Goal: Task Accomplishment & Management: Use online tool/utility

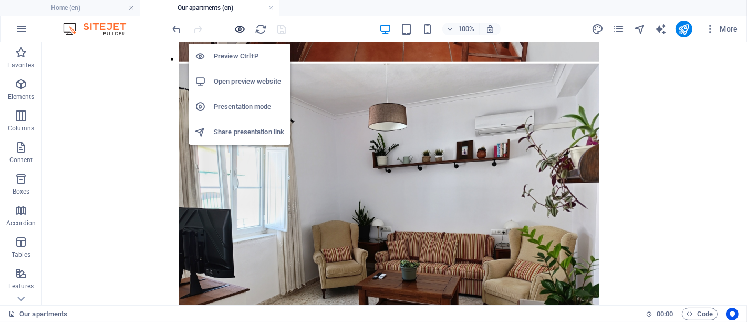
click at [242, 28] on icon "button" at bounding box center [240, 29] width 12 height 12
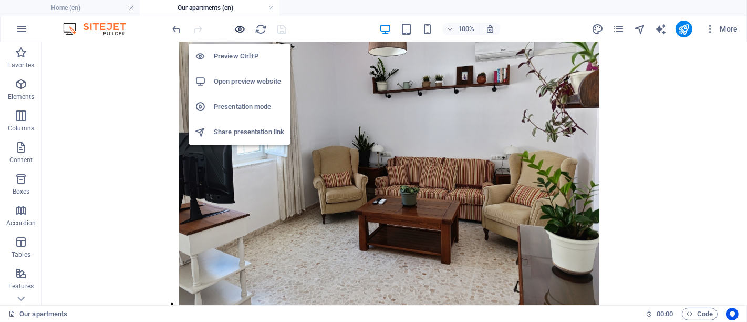
scroll to position [4437, 0]
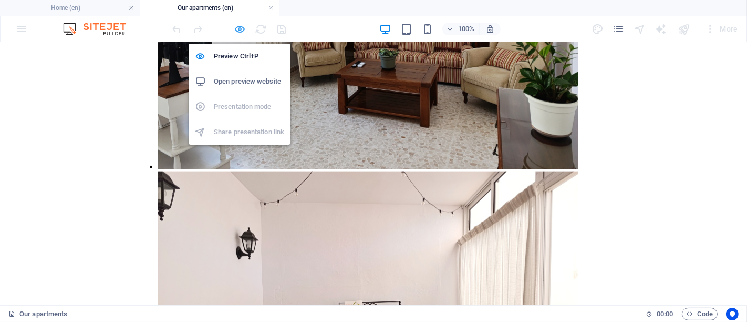
click at [237, 27] on icon "button" at bounding box center [240, 29] width 12 height 12
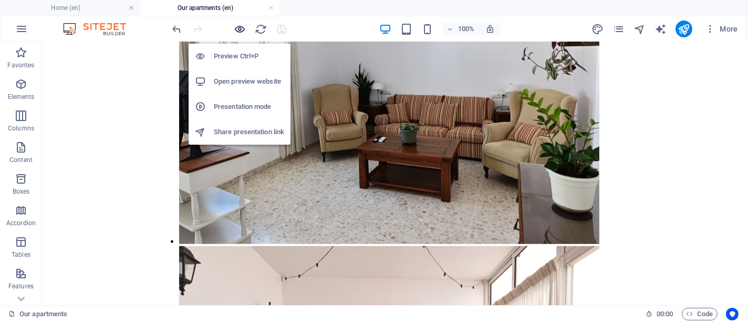
scroll to position [4300, 0]
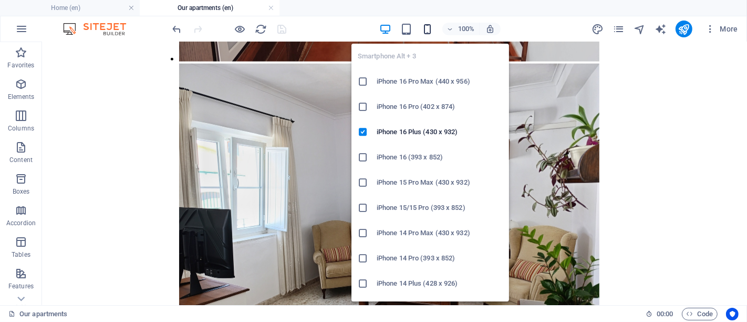
click at [431, 27] on icon "button" at bounding box center [427, 29] width 12 height 12
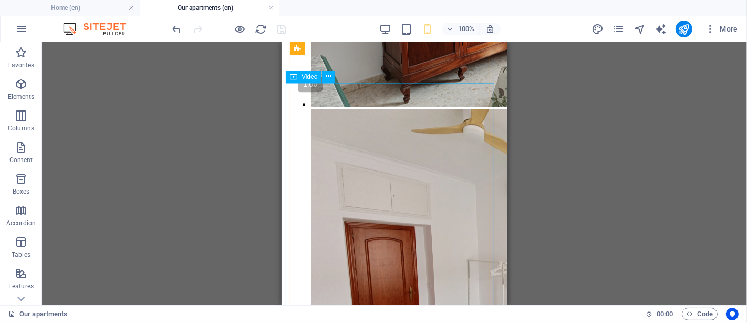
scroll to position [2315, 0]
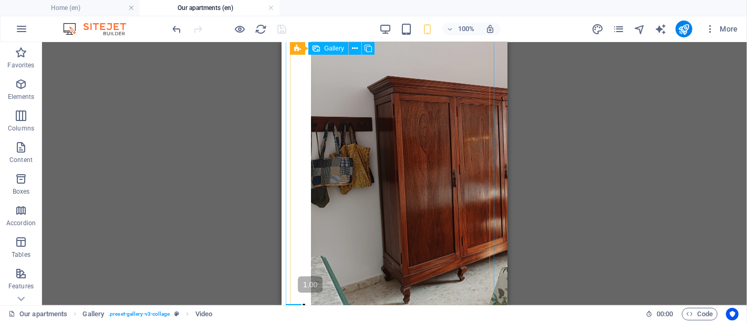
scroll to position [2023, 0]
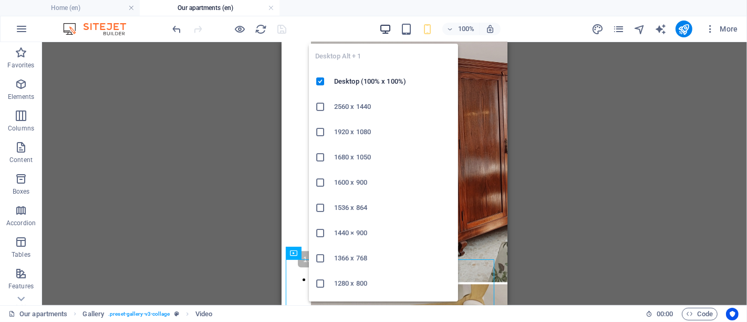
click at [387, 30] on icon "button" at bounding box center [385, 29] width 12 height 12
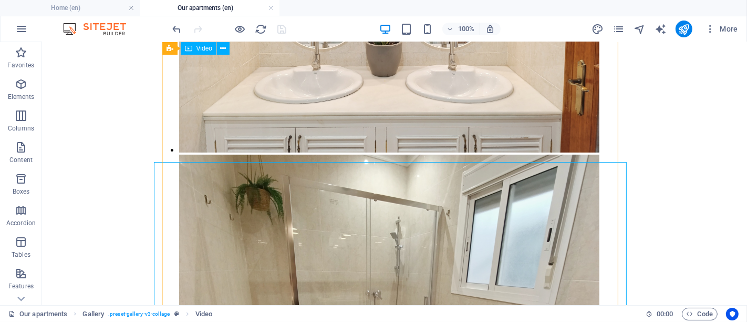
scroll to position [3572, 0]
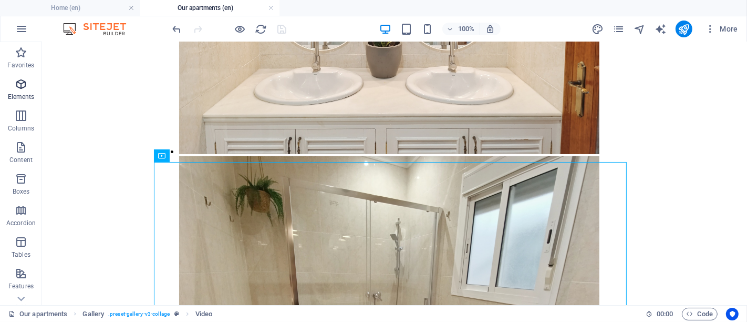
click at [12, 79] on span "Elements" at bounding box center [21, 90] width 42 height 25
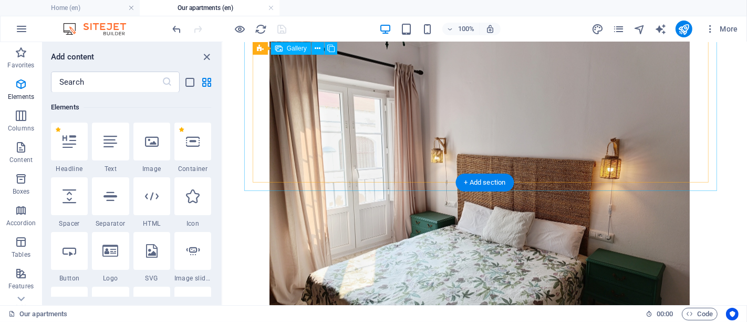
scroll to position [1845, 0]
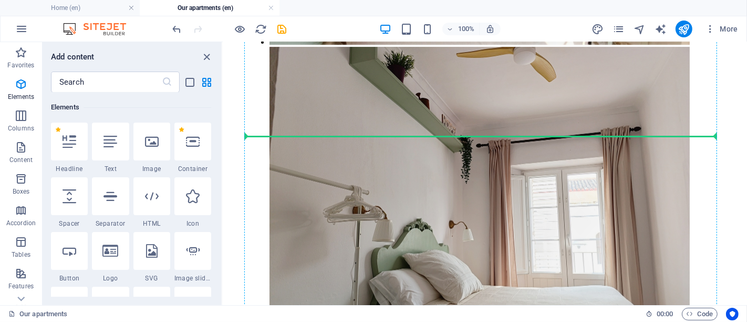
scroll to position [3028, 0]
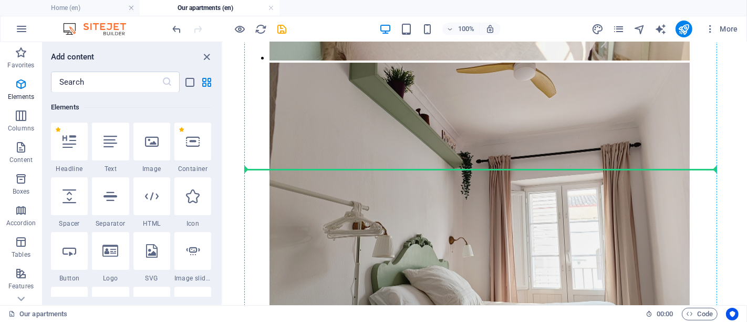
drag, startPoint x: 544, startPoint y: 233, endPoint x: 467, endPoint y: 174, distance: 96.7
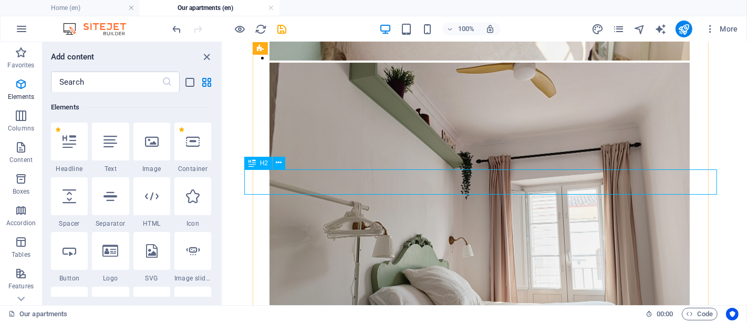
scroll to position [3003, 0]
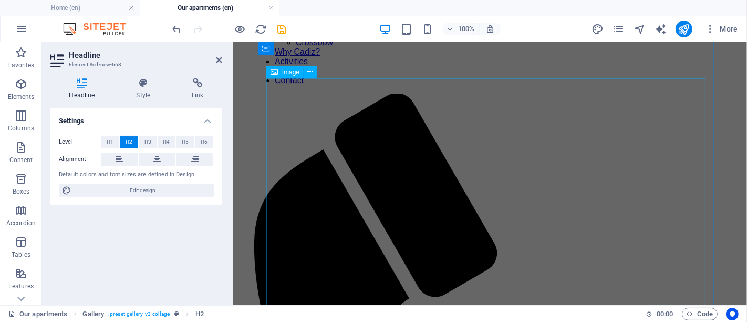
scroll to position [0, 0]
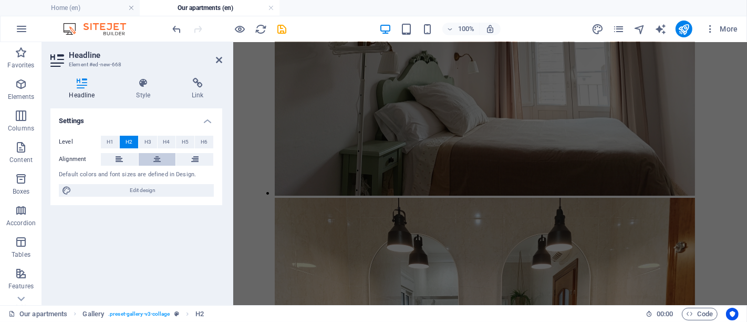
click at [150, 160] on button at bounding box center [157, 159] width 37 height 13
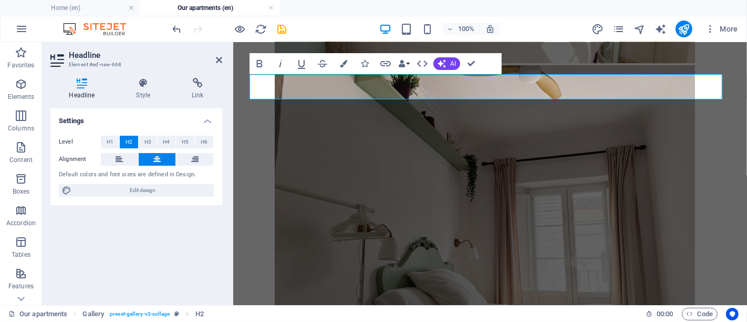
scroll to position [2977, 0]
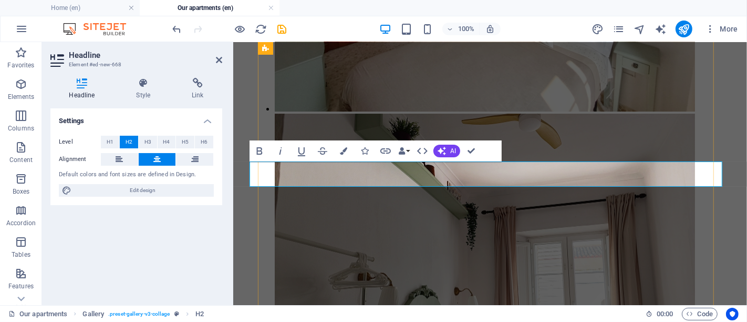
click at [139, 153] on button at bounding box center [157, 159] width 37 height 13
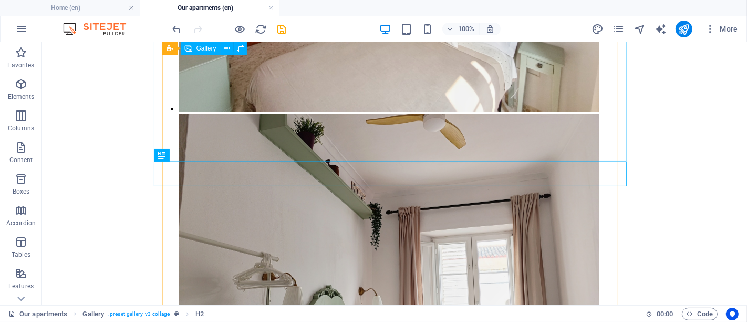
scroll to position [3573, 0]
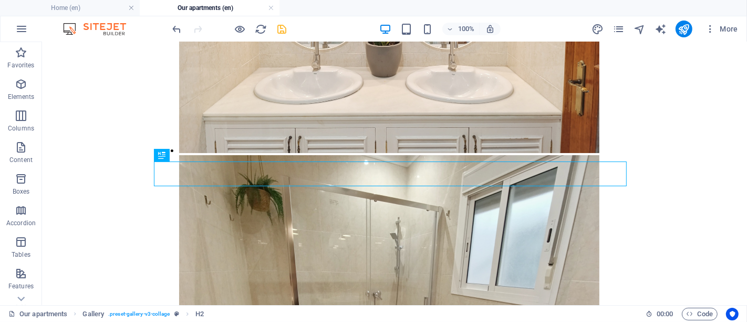
click at [283, 28] on icon "save" at bounding box center [282, 29] width 12 height 12
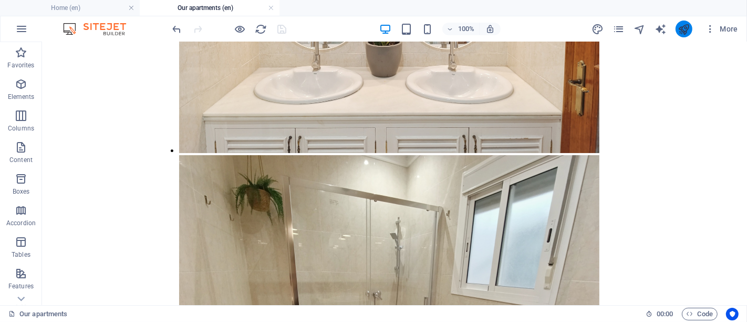
click at [678, 29] on icon "publish" at bounding box center [684, 29] width 12 height 12
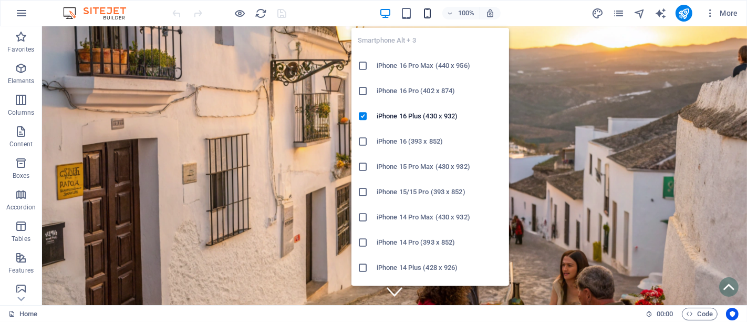
click at [421, 11] on icon "button" at bounding box center [427, 13] width 12 height 12
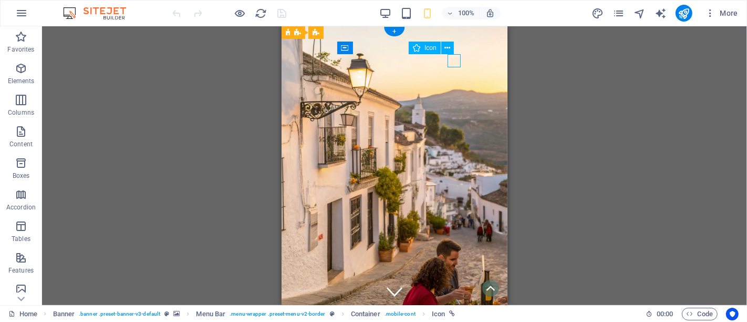
select select "xMidYMid"
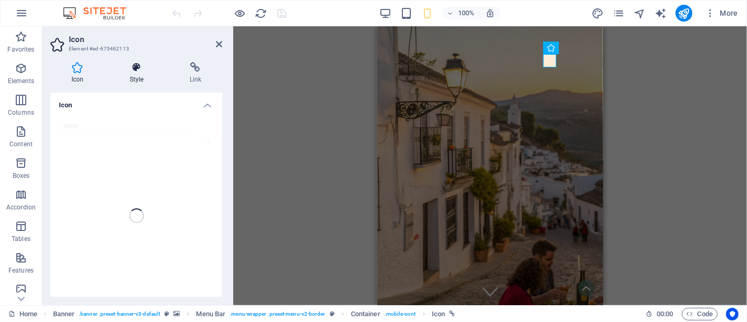
click at [129, 69] on icon at bounding box center [137, 67] width 56 height 11
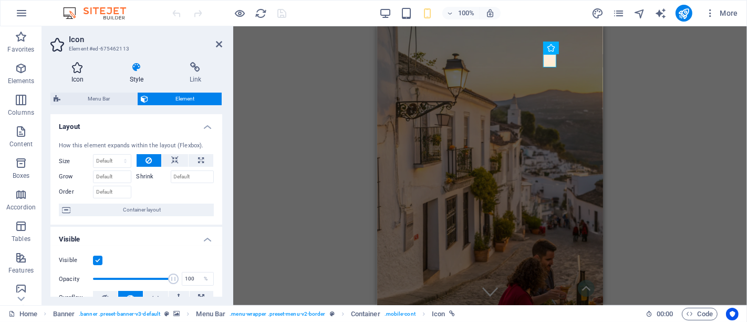
click at [76, 69] on icon at bounding box center [77, 67] width 54 height 11
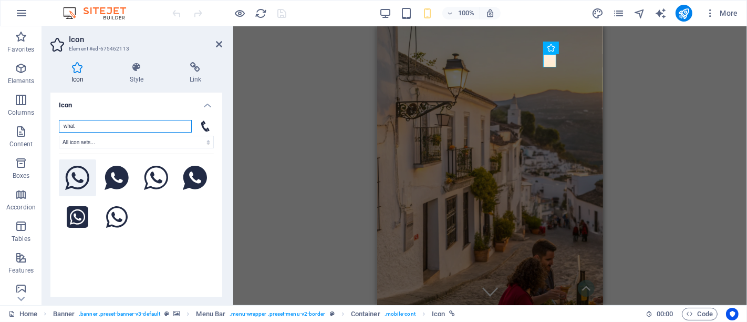
type input "what"
click at [76, 171] on icon at bounding box center [77, 178] width 25 height 25
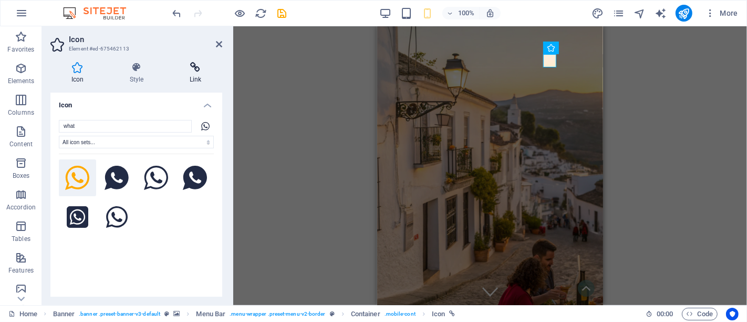
click at [195, 70] on icon at bounding box center [196, 67] width 54 height 11
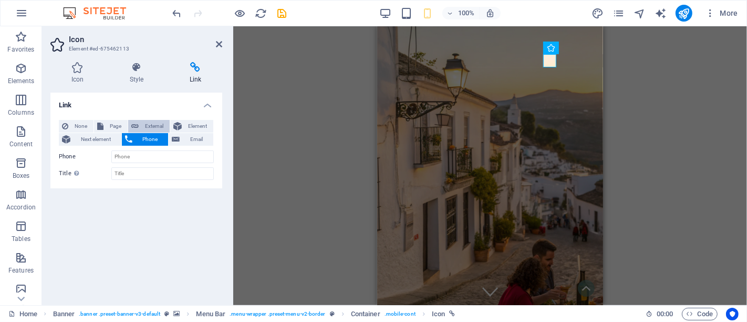
click at [152, 124] on span "External" at bounding box center [154, 126] width 25 height 13
select select "blank"
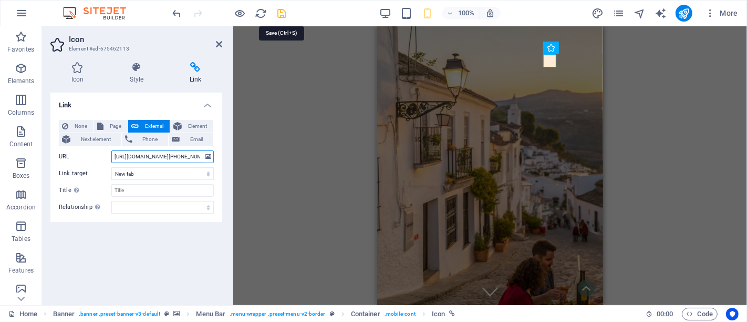
type input "[URL][DOMAIN_NAME][PHONE_NUMBER]"
click at [279, 13] on icon "save" at bounding box center [282, 13] width 12 height 12
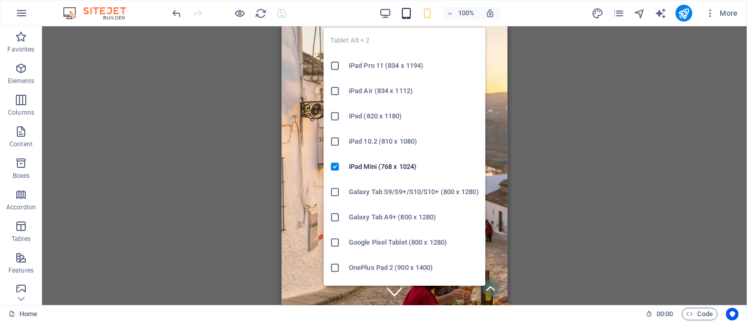
click at [407, 15] on icon "button" at bounding box center [406, 13] width 12 height 12
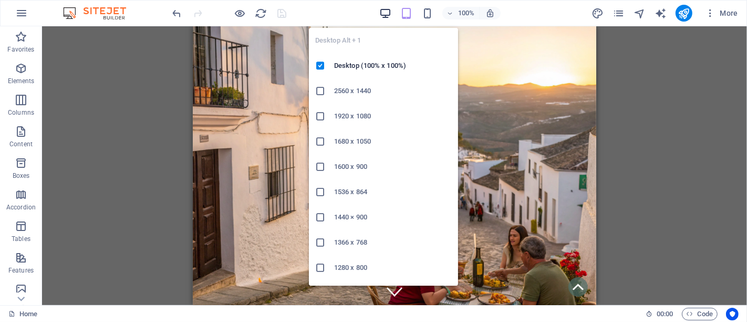
click at [381, 7] on icon "button" at bounding box center [385, 13] width 12 height 12
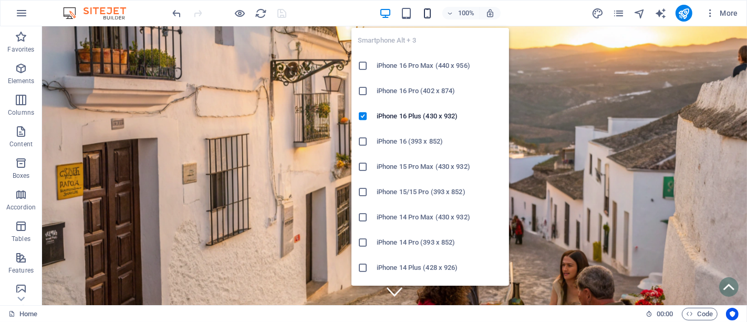
click at [428, 12] on icon "button" at bounding box center [427, 13] width 12 height 12
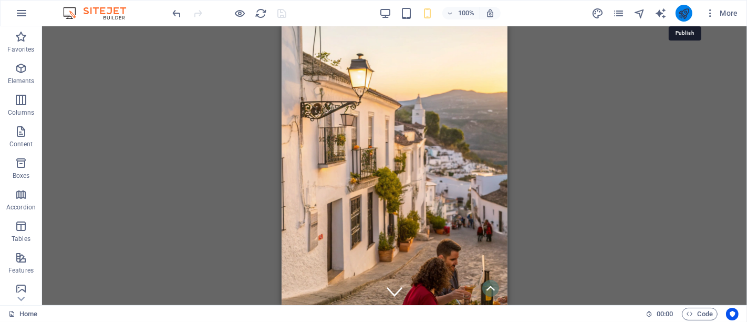
click at [672, 12] on icon "publish" at bounding box center [684, 13] width 12 height 12
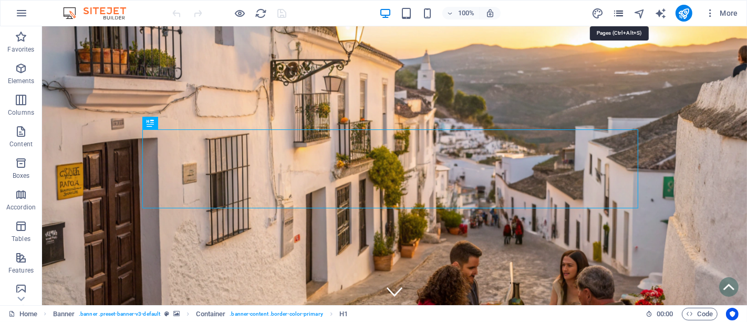
click at [624, 10] on icon "pages" at bounding box center [619, 13] width 12 height 12
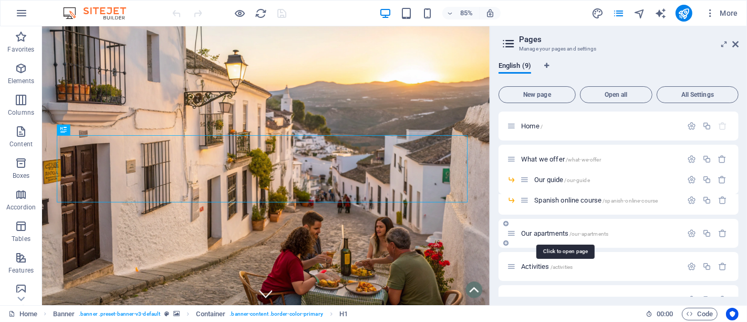
click at [545, 232] on span "Our apartments /our-apartments" at bounding box center [564, 233] width 87 height 8
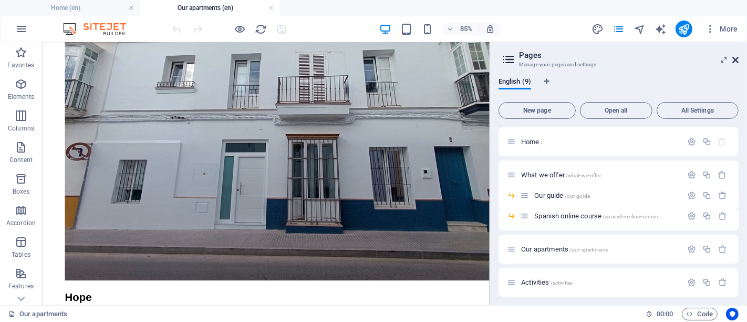
click at [734, 61] on icon at bounding box center [736, 60] width 6 height 8
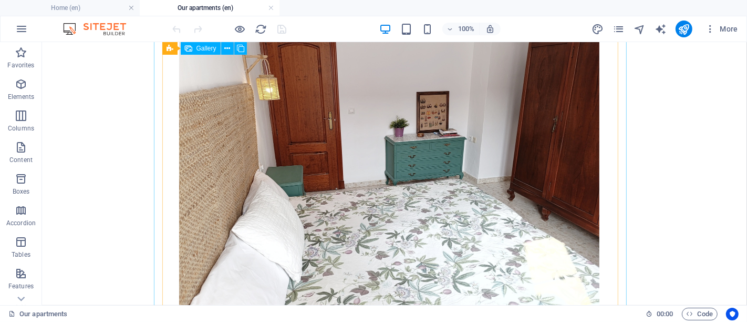
scroll to position [1922, 0]
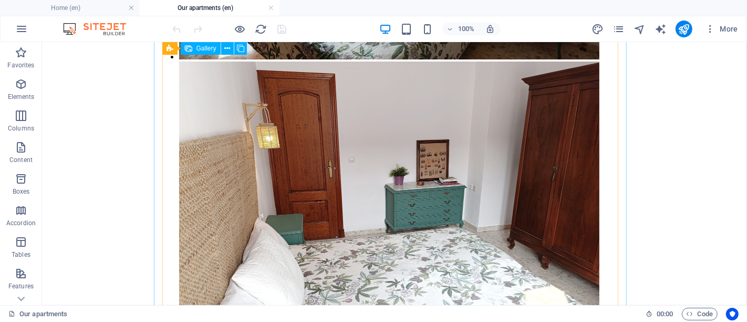
select select "px"
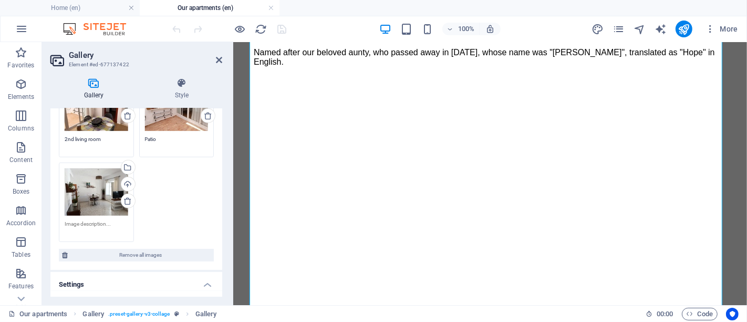
scroll to position [467, 0]
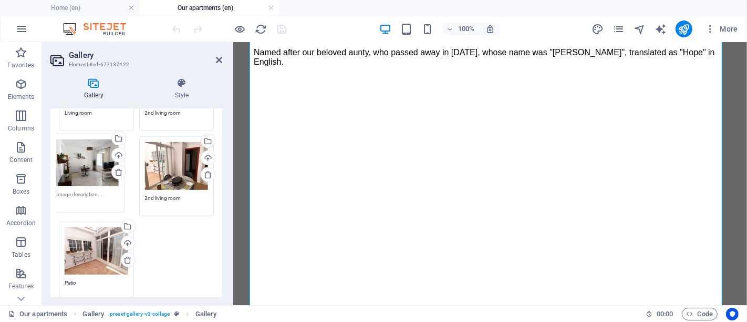
drag, startPoint x: 104, startPoint y: 240, endPoint x: 97, endPoint y: 156, distance: 83.8
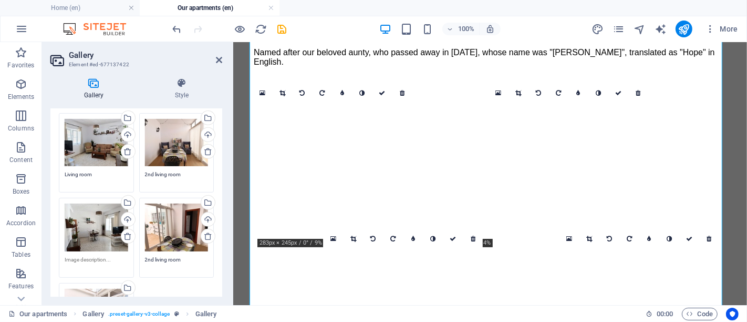
scroll to position [350, 0]
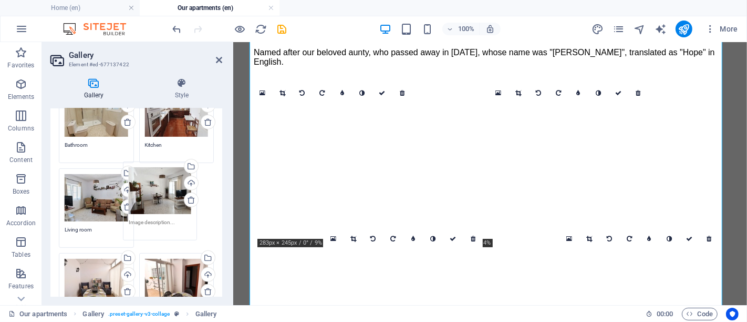
drag, startPoint x: 92, startPoint y: 284, endPoint x: 156, endPoint y: 195, distance: 109.1
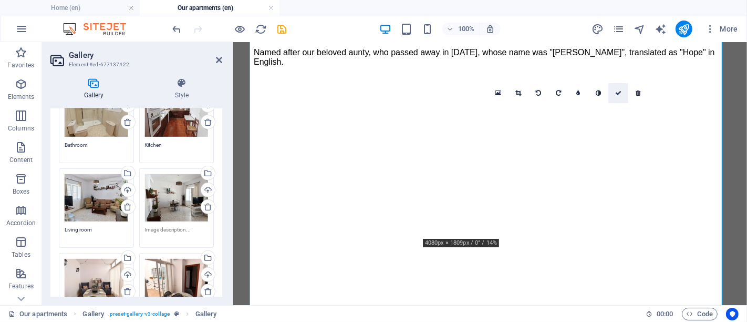
drag, startPoint x: 614, startPoint y: 94, endPoint x: 565, endPoint y: 72, distance: 53.6
click at [614, 94] on link at bounding box center [619, 93] width 20 height 20
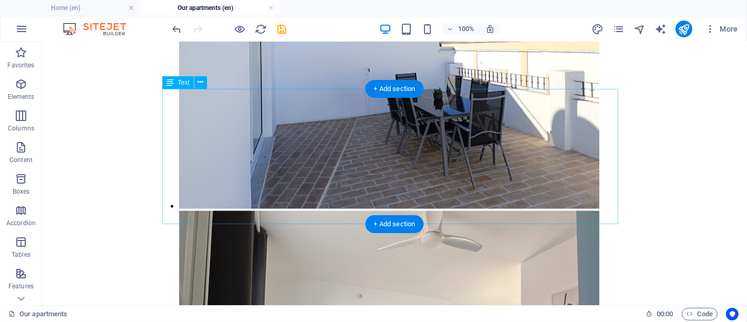
scroll to position [7881, 0]
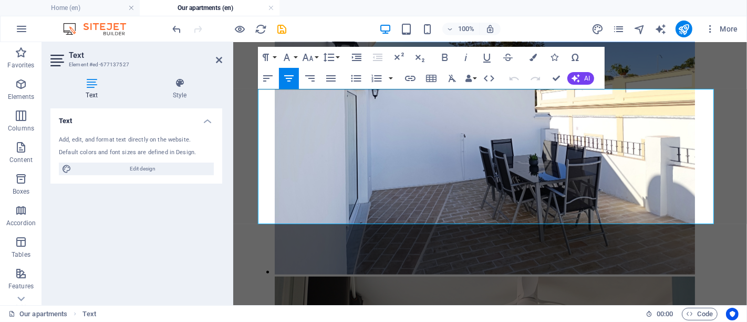
scroll to position [6711, 0]
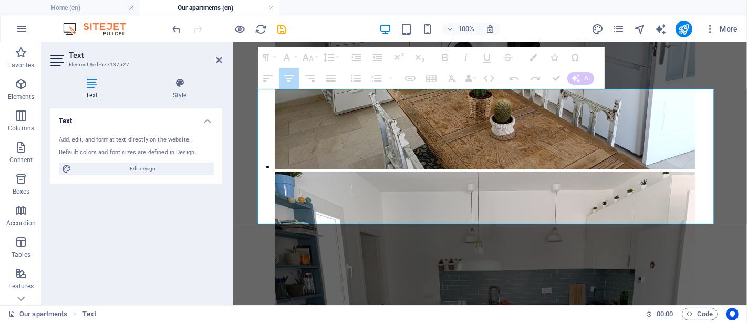
drag, startPoint x: 375, startPoint y: 157, endPoint x: 405, endPoint y: 208, distance: 58.4
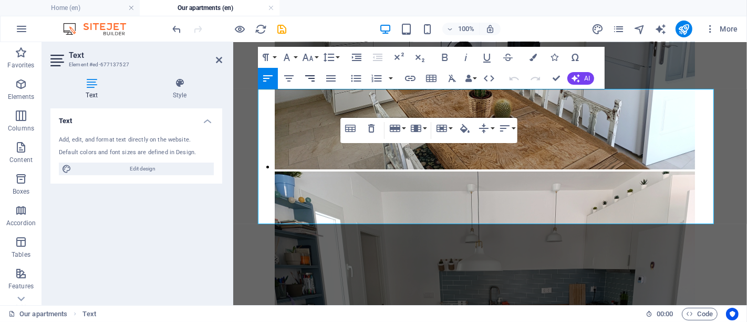
click at [315, 78] on icon "button" at bounding box center [310, 78] width 13 height 13
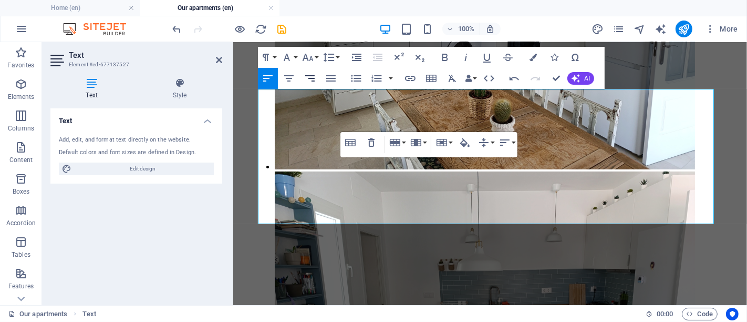
click at [312, 80] on icon "button" at bounding box center [309, 78] width 9 height 6
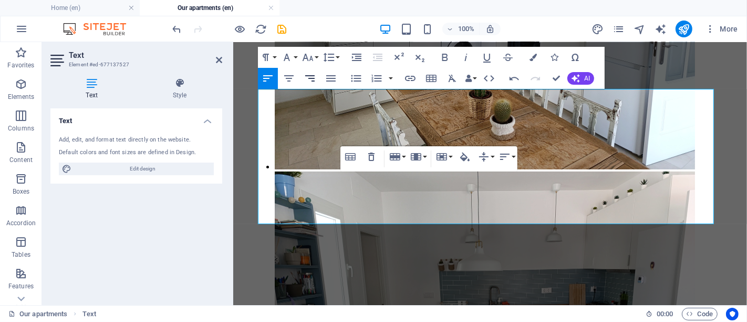
click at [308, 78] on icon "button" at bounding box center [310, 78] width 13 height 13
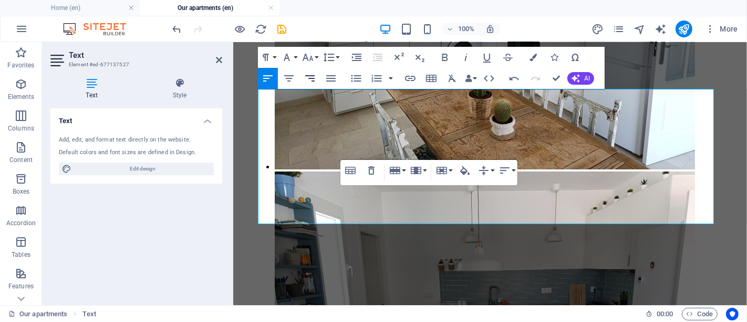
click at [311, 81] on icon "button" at bounding box center [310, 78] width 13 height 13
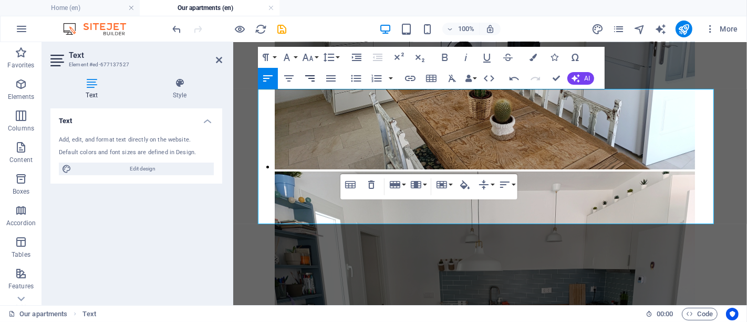
click at [307, 69] on button "Align Right" at bounding box center [310, 78] width 20 height 21
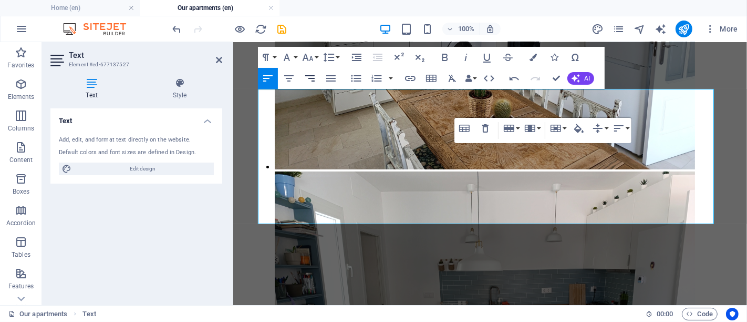
click at [312, 80] on icon "button" at bounding box center [310, 78] width 13 height 13
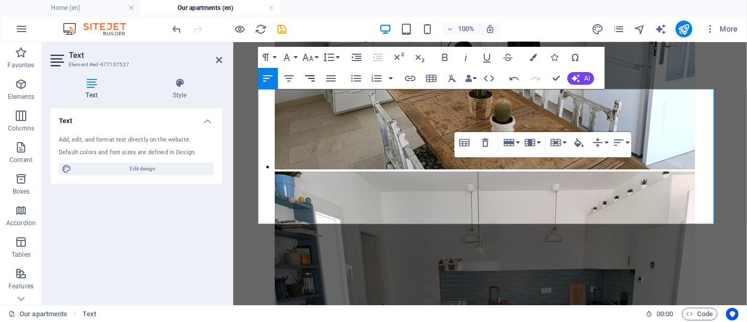
click at [311, 75] on icon "button" at bounding box center [309, 78] width 9 height 6
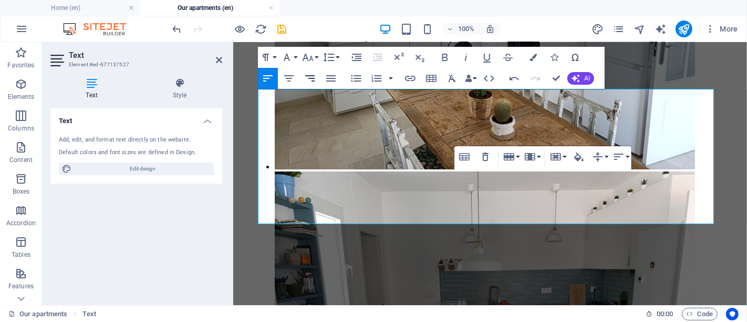
click at [315, 81] on icon "button" at bounding box center [310, 78] width 13 height 13
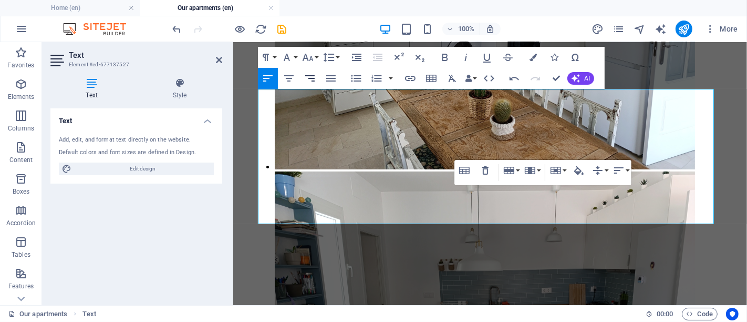
click at [310, 76] on icon "button" at bounding box center [309, 78] width 9 height 6
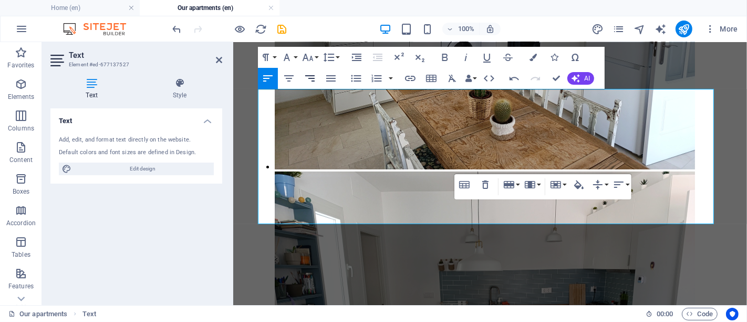
click at [307, 79] on icon "button" at bounding box center [310, 78] width 13 height 13
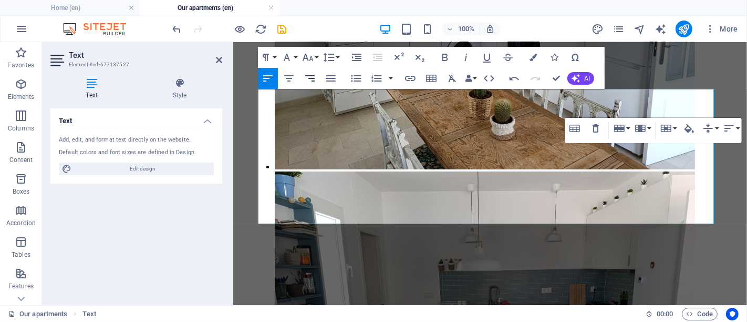
click at [308, 79] on icon "button" at bounding box center [310, 78] width 13 height 13
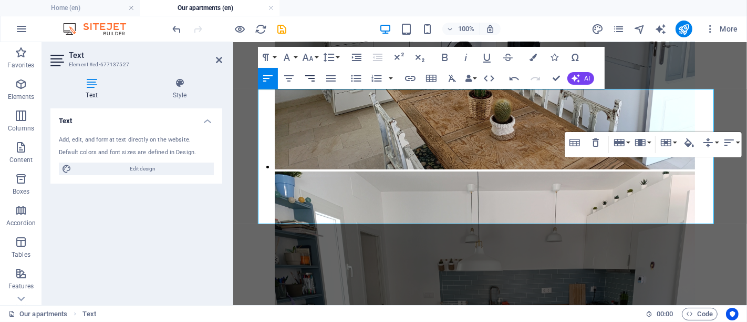
click at [311, 81] on icon "button" at bounding box center [310, 78] width 13 height 13
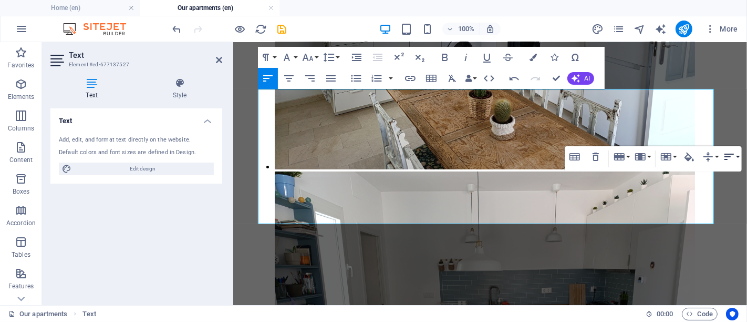
click at [726, 153] on icon "button" at bounding box center [729, 156] width 9 height 6
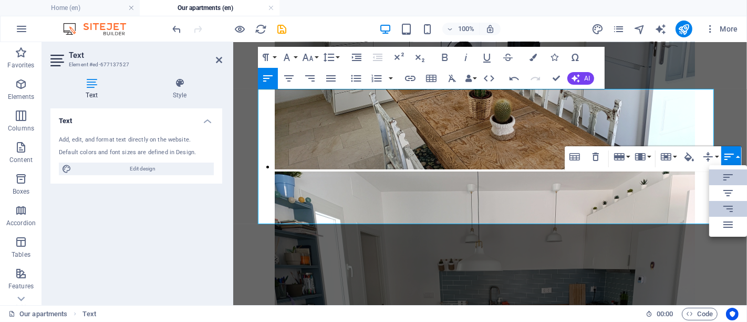
scroll to position [0, 0]
click at [720, 207] on link "Align Right" at bounding box center [728, 209] width 38 height 16
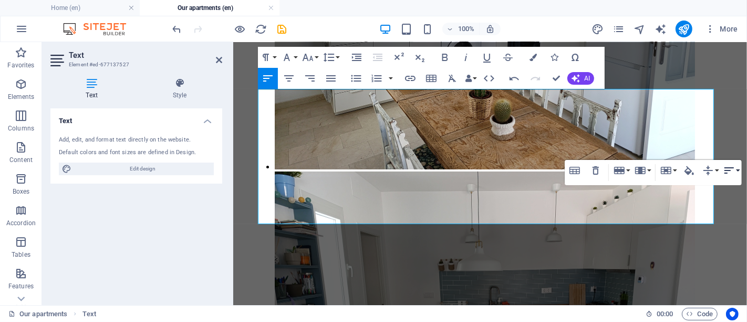
click at [730, 165] on icon "button" at bounding box center [729, 170] width 13 height 13
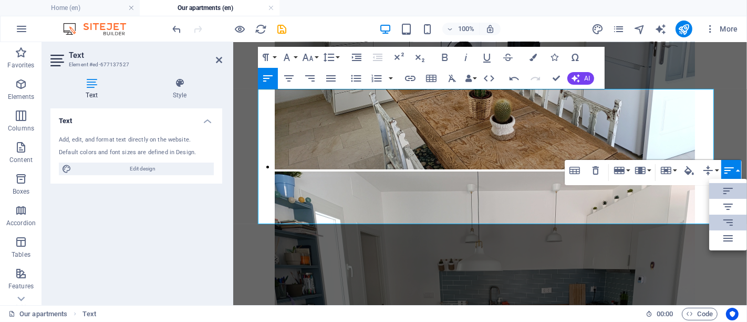
click at [722, 221] on icon at bounding box center [728, 222] width 13 height 13
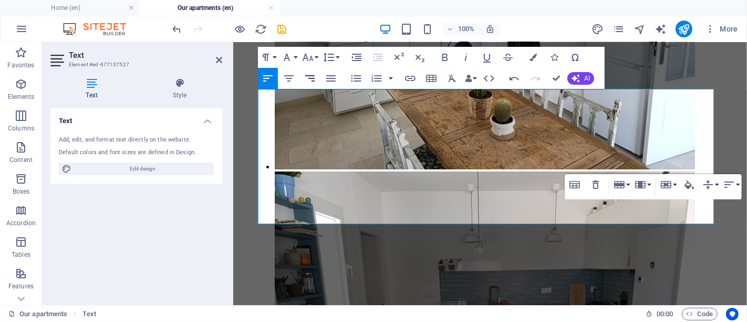
click at [314, 77] on icon "button" at bounding box center [310, 78] width 13 height 13
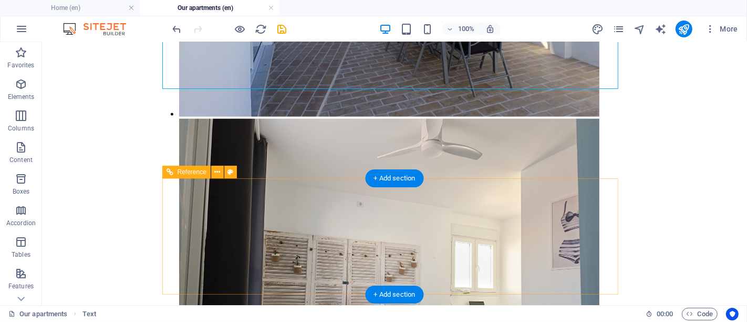
scroll to position [8056, 0]
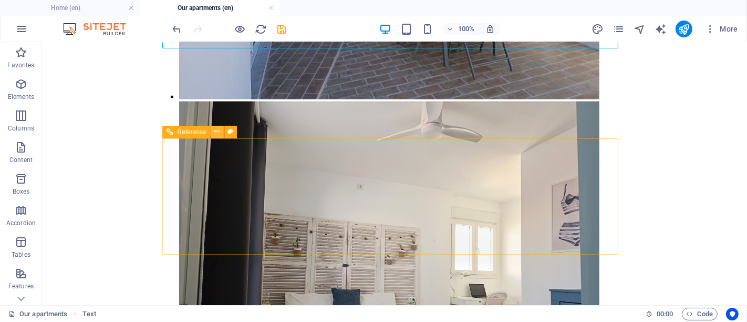
click at [218, 130] on icon at bounding box center [217, 131] width 6 height 11
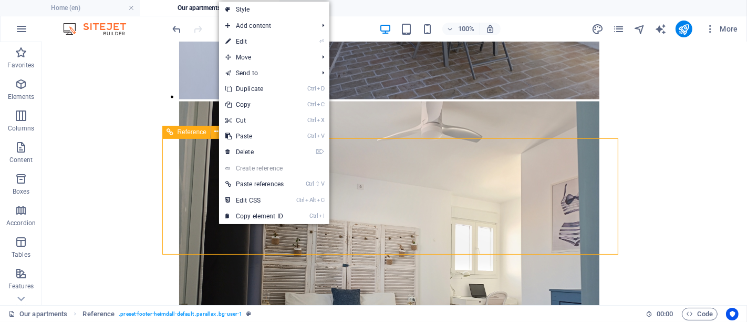
click at [195, 130] on span "Reference" at bounding box center [192, 132] width 29 height 6
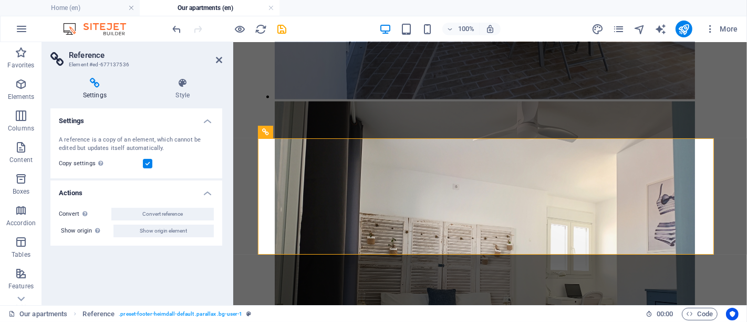
scroll to position [6886, 0]
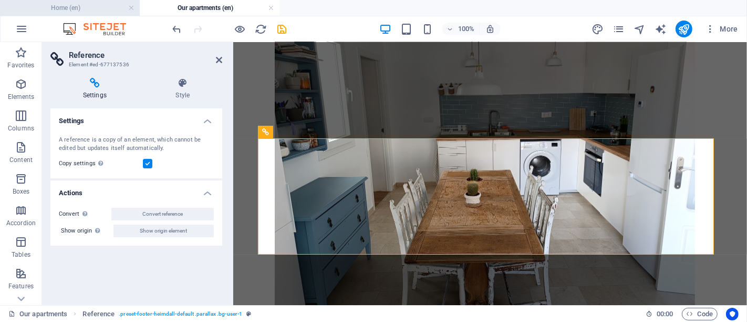
click at [85, 6] on h4 "Home (en)" at bounding box center [70, 8] width 140 height 12
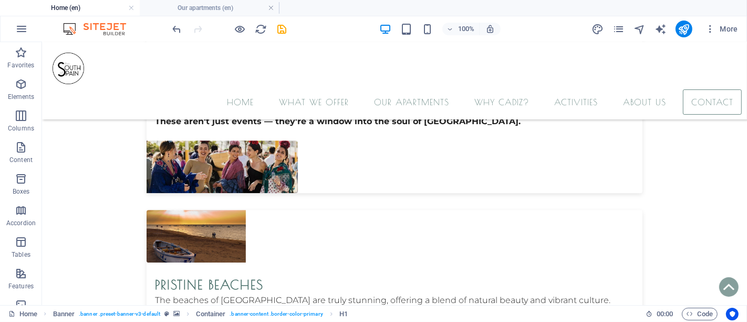
scroll to position [6081, 0]
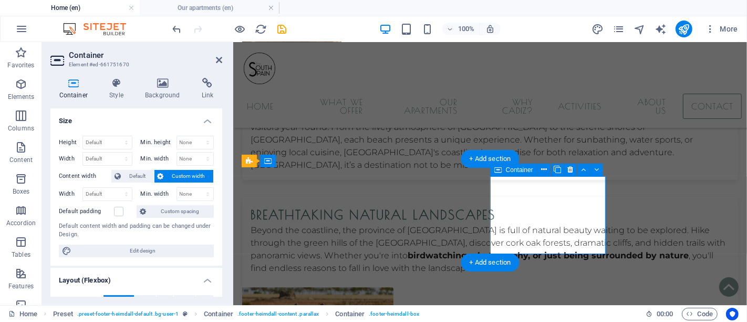
scroll to position [6127, 0]
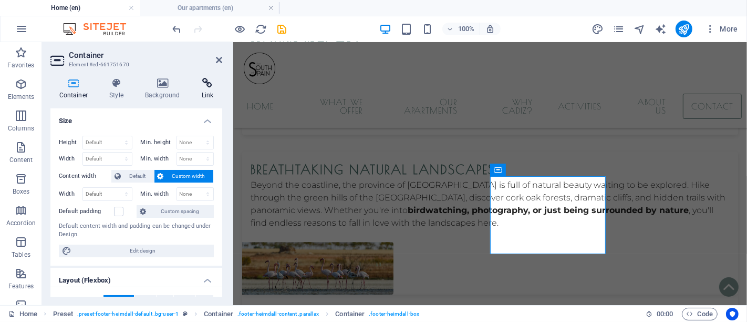
click at [208, 86] on icon at bounding box center [207, 83] width 29 height 11
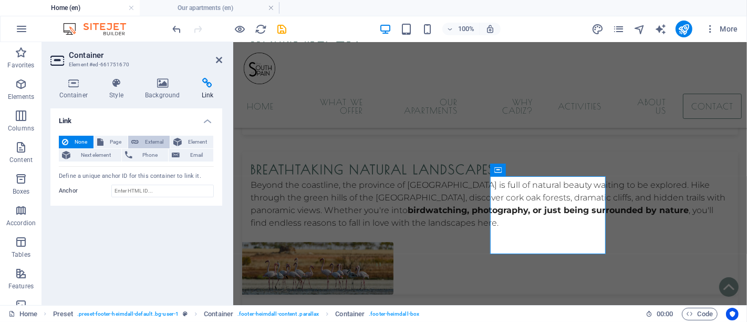
click at [153, 140] on span "External" at bounding box center [154, 142] width 25 height 13
select select "blank"
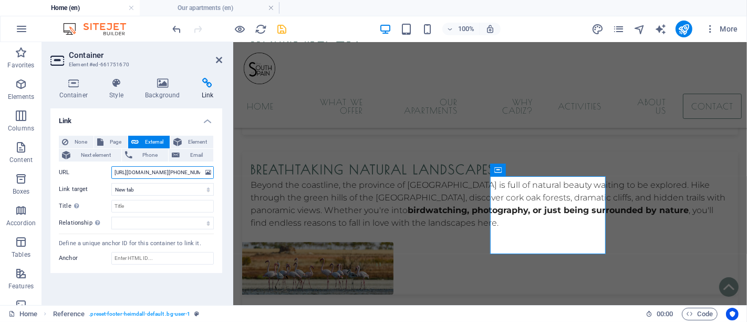
type input "[URL][DOMAIN_NAME][PHONE_NUMBER]"
click at [281, 27] on icon "save" at bounding box center [282, 29] width 12 height 12
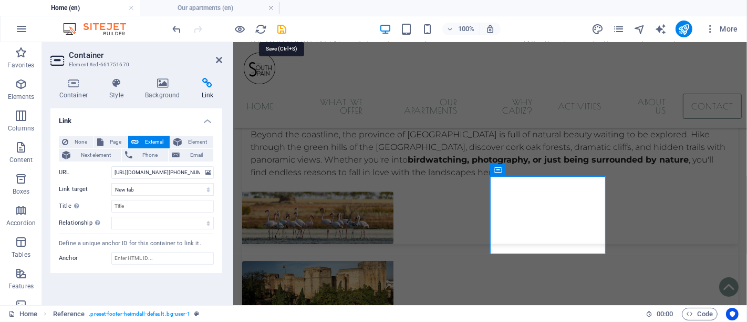
scroll to position [6081, 0]
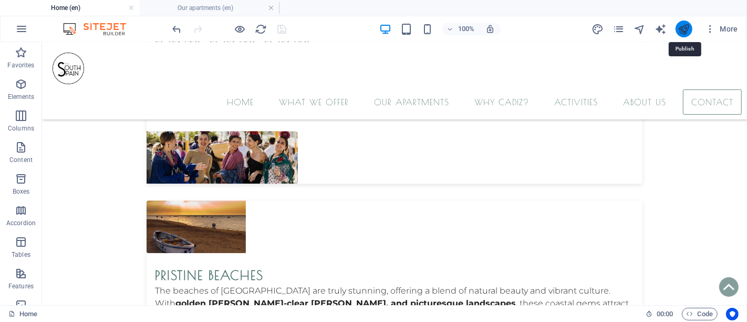
click at [686, 27] on icon "publish" at bounding box center [684, 29] width 12 height 12
